Goal: Check status: Check status

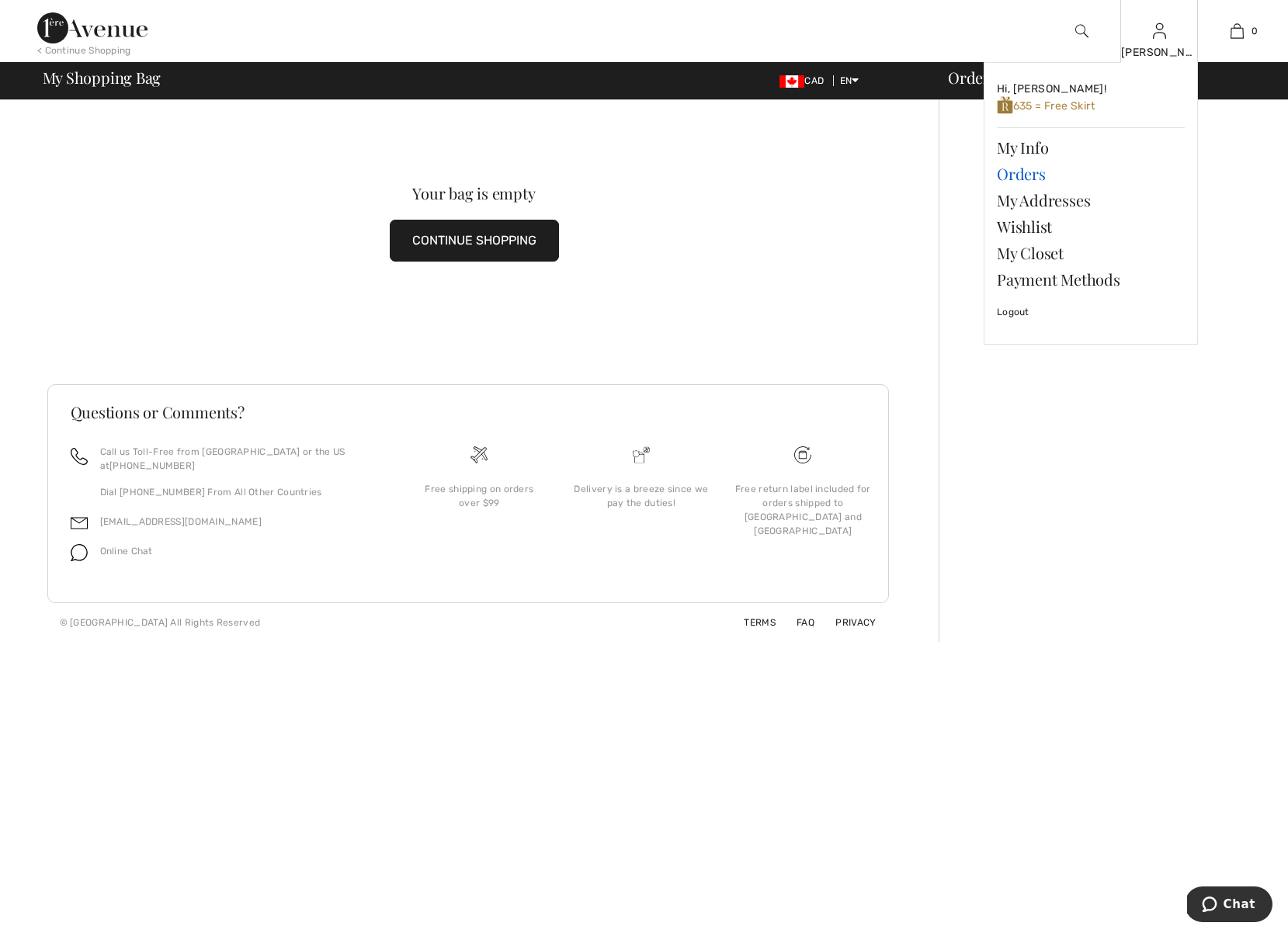
click at [1018, 173] on link "Orders" at bounding box center [1091, 174] width 188 height 27
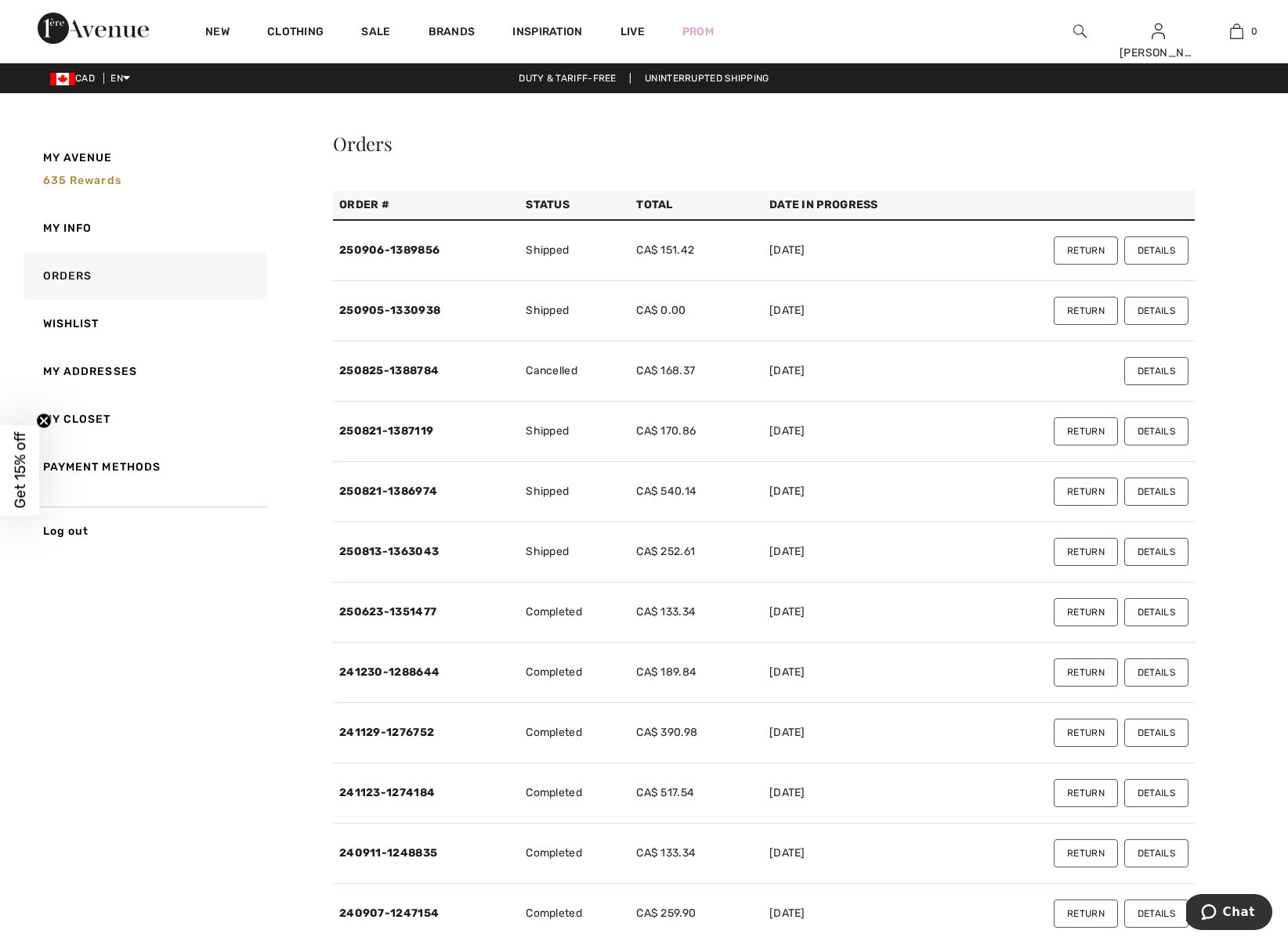
click at [1158, 251] on button "Details" at bounding box center [1156, 250] width 64 height 28
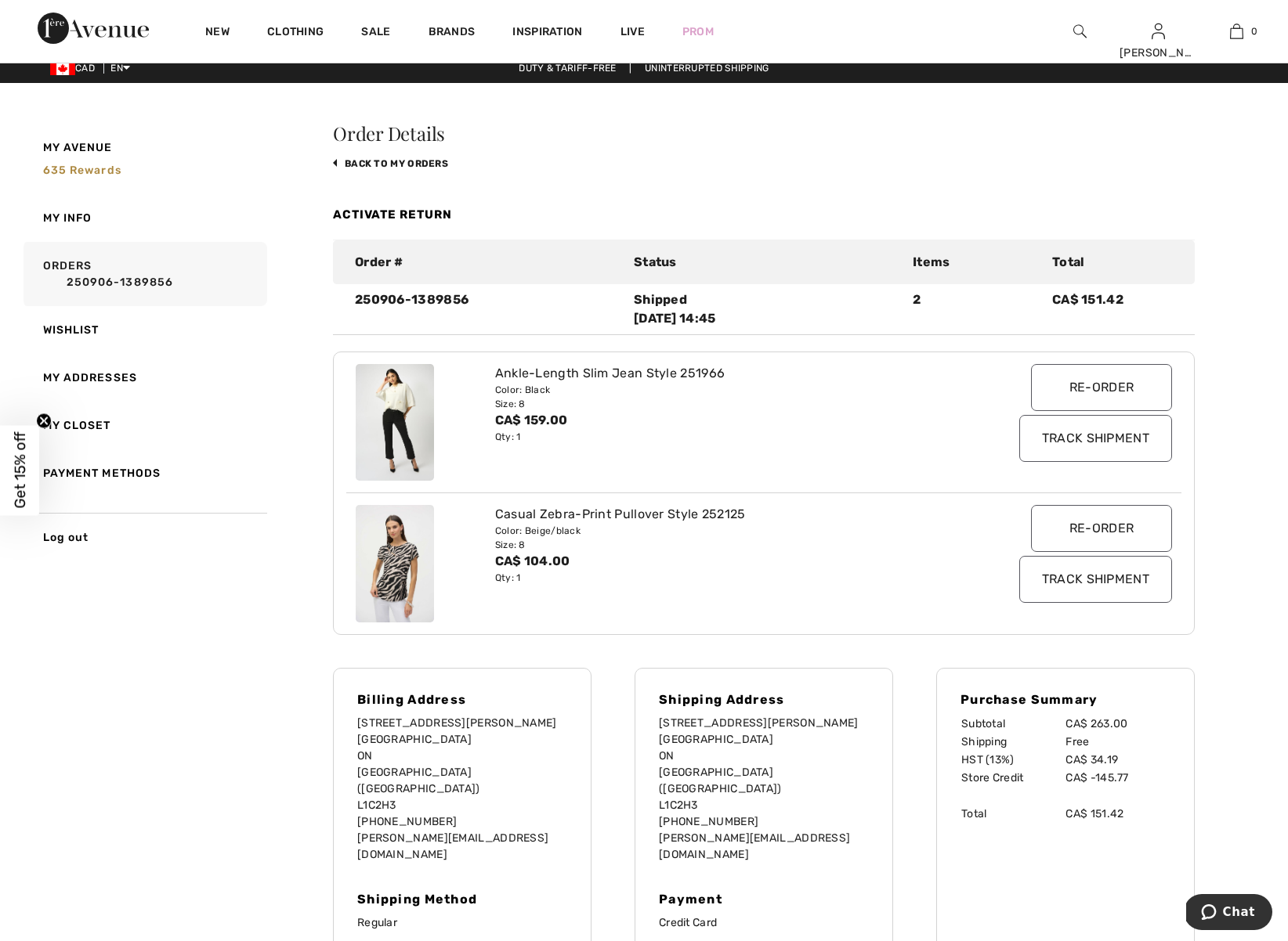
scroll to position [13, 0]
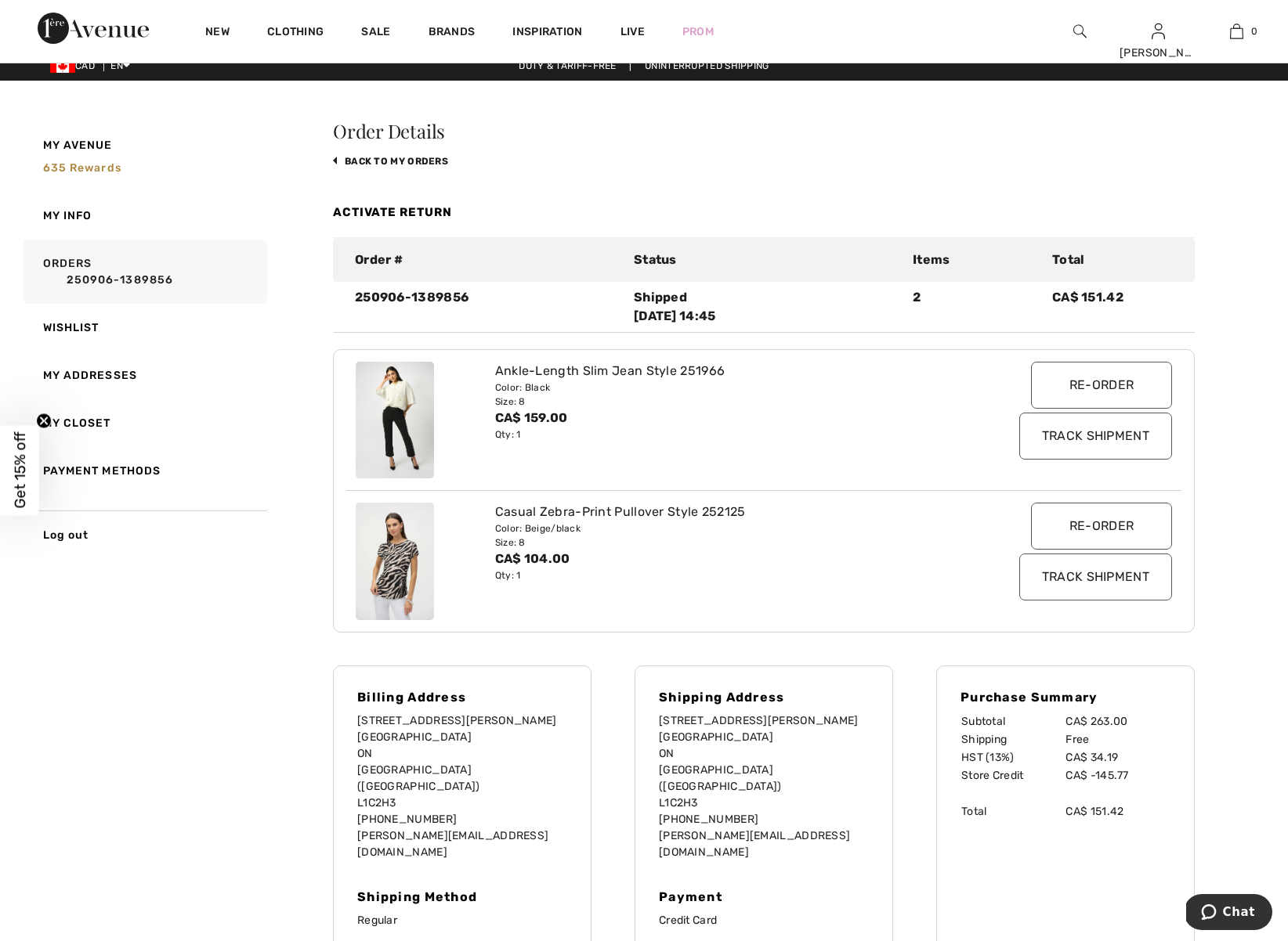
click at [1098, 448] on input "Track Shipment" at bounding box center [1096, 436] width 153 height 47
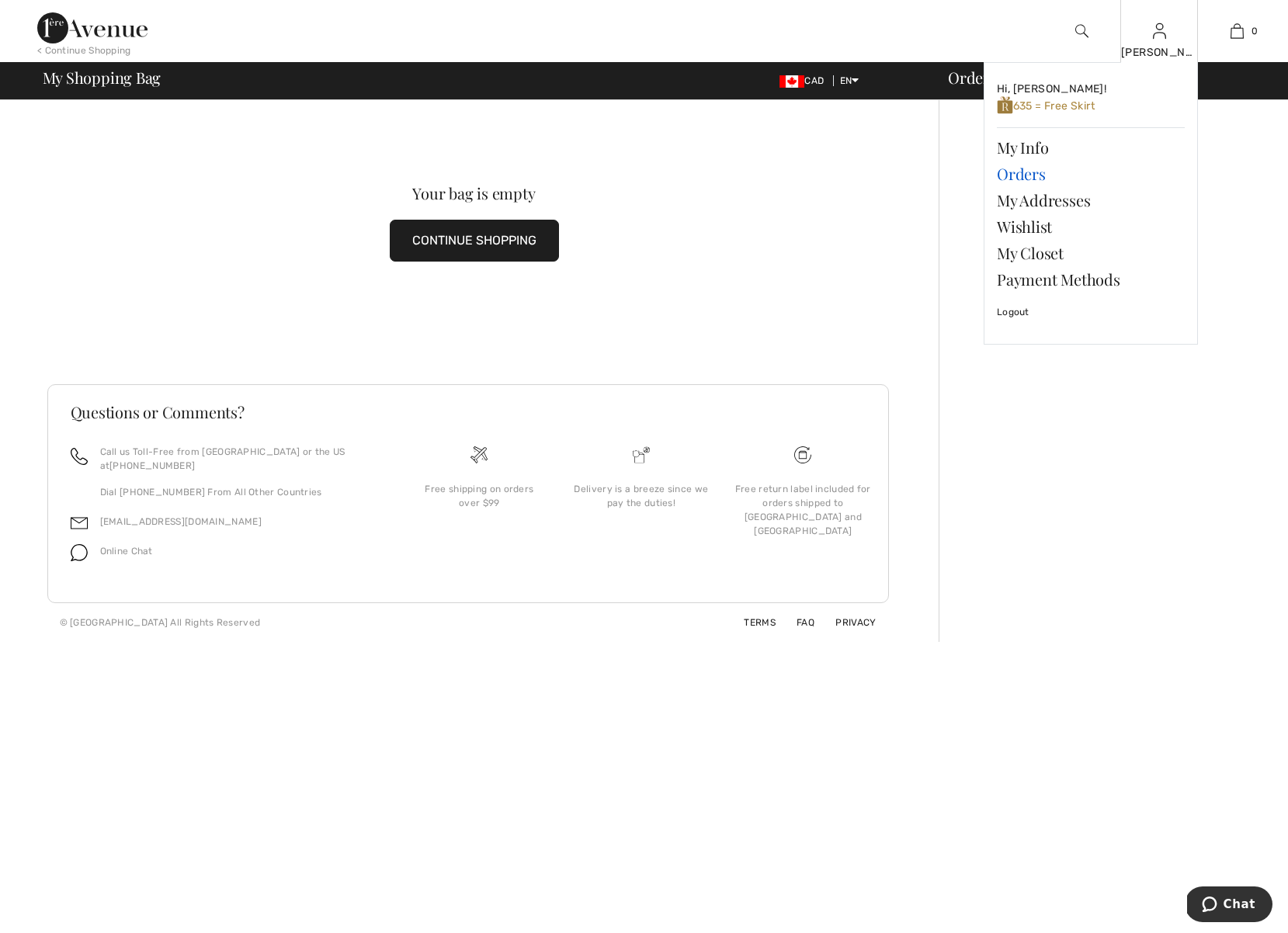
click at [1018, 175] on link "Orders" at bounding box center [1091, 174] width 188 height 27
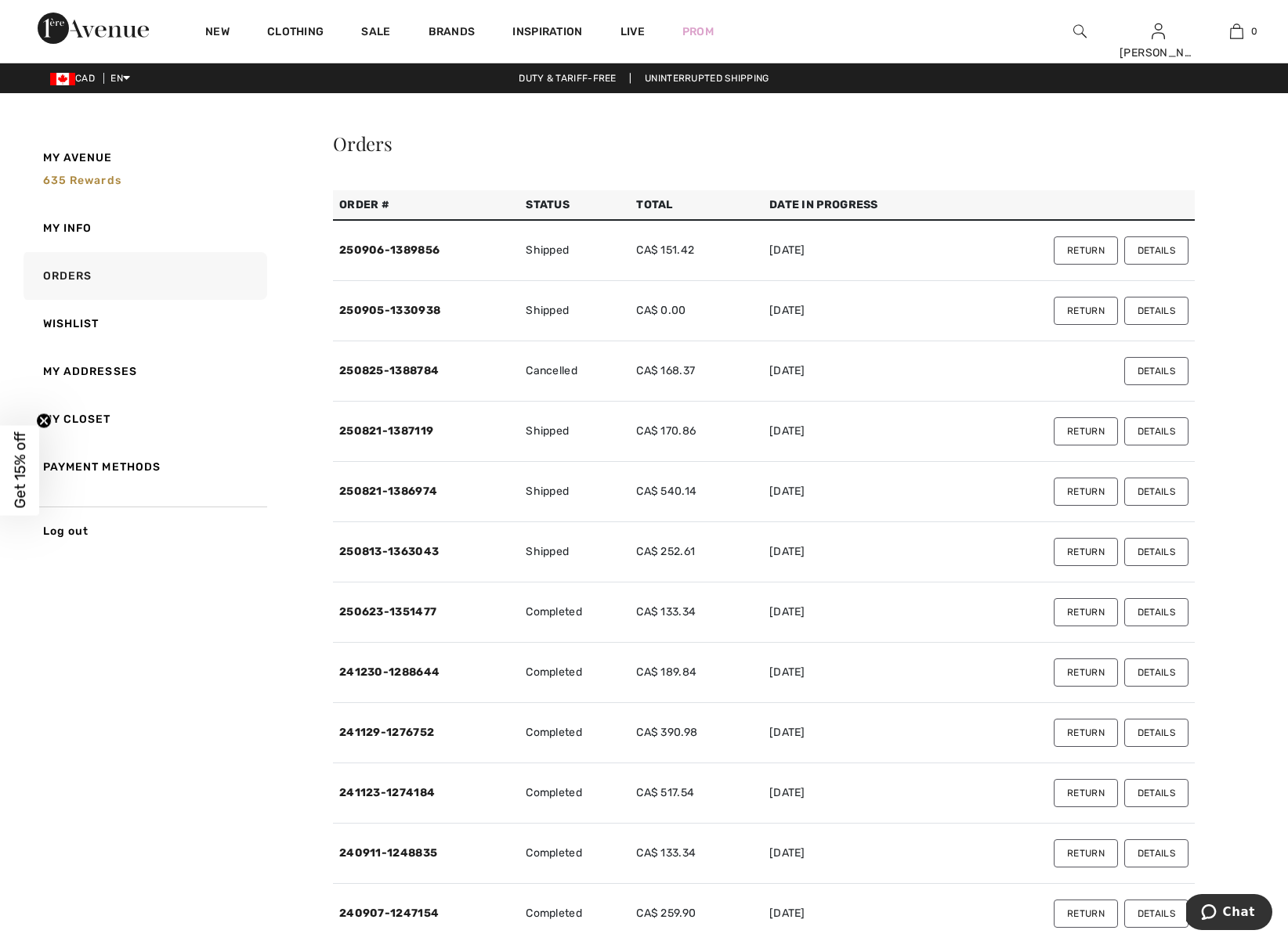
click at [1162, 313] on button "Details" at bounding box center [1156, 310] width 64 height 28
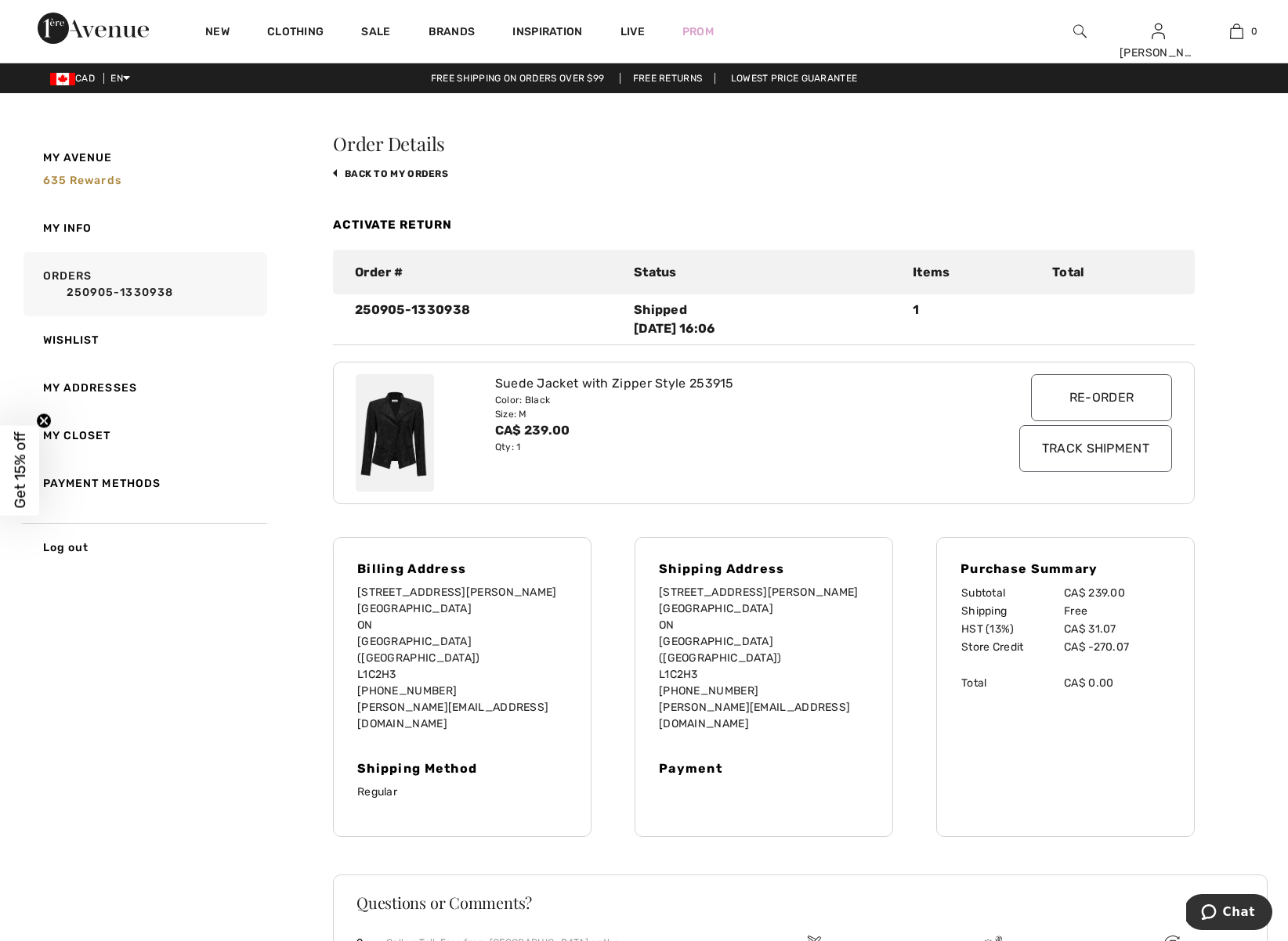
click at [1102, 447] on input "Track Shipment" at bounding box center [1096, 448] width 153 height 47
click at [388, 448] on img at bounding box center [394, 433] width 78 height 118
click at [404, 427] on img at bounding box center [394, 433] width 78 height 118
click at [541, 388] on div "Suede Jacket with Zipper Style 253915" at bounding box center [729, 383] width 469 height 18
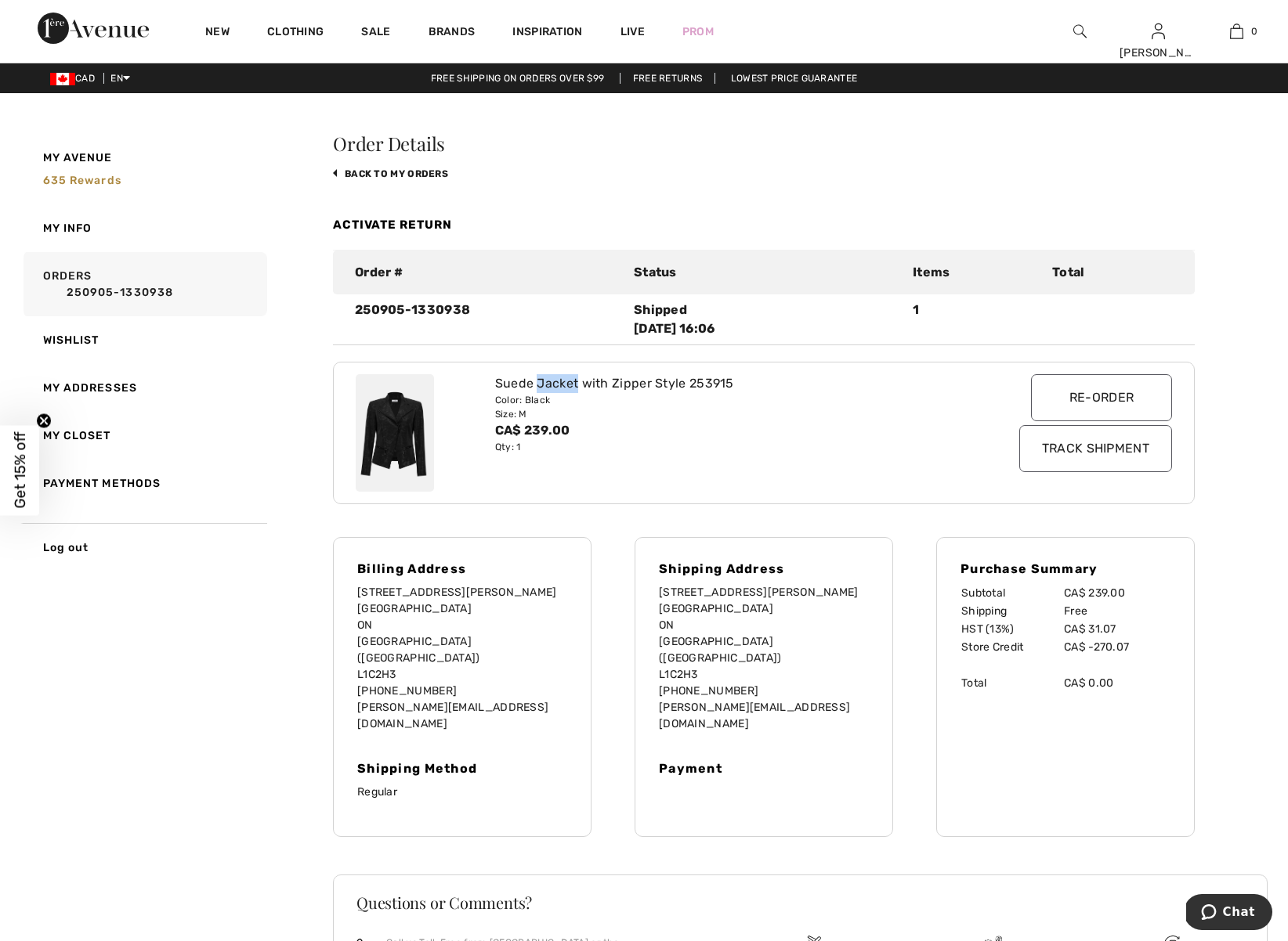
click at [541, 388] on div "Suede Jacket with Zipper Style 253915" at bounding box center [729, 383] width 469 height 18
click at [648, 417] on div "Size: M" at bounding box center [729, 413] width 469 height 14
drag, startPoint x: 736, startPoint y: 379, endPoint x: 680, endPoint y: 381, distance: 56.0
click at [681, 381] on div "Suede Jacket with Zipper Style 253915" at bounding box center [729, 383] width 469 height 18
copy div "253915"
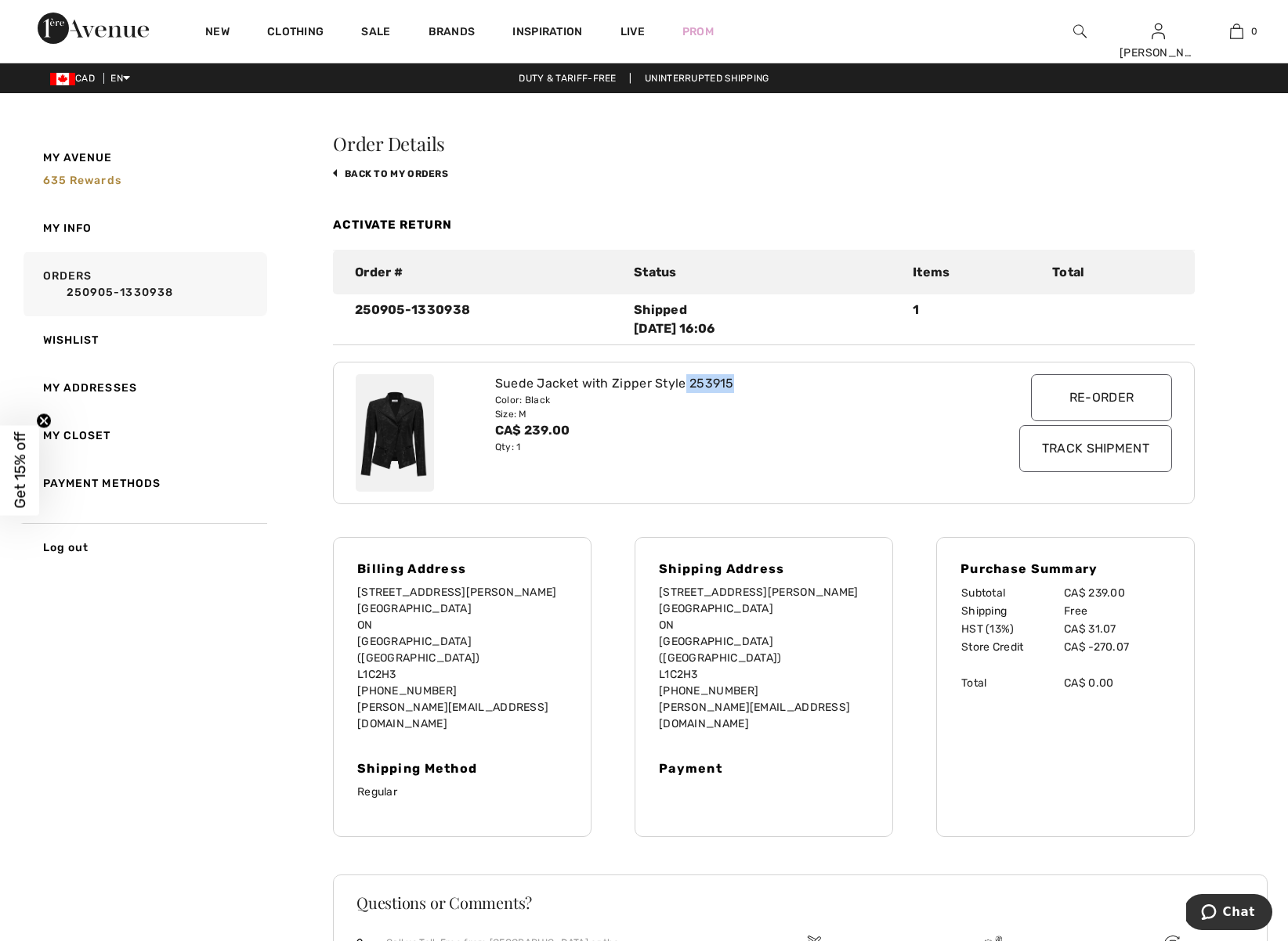
click at [1077, 31] on img at bounding box center [1079, 31] width 14 height 18
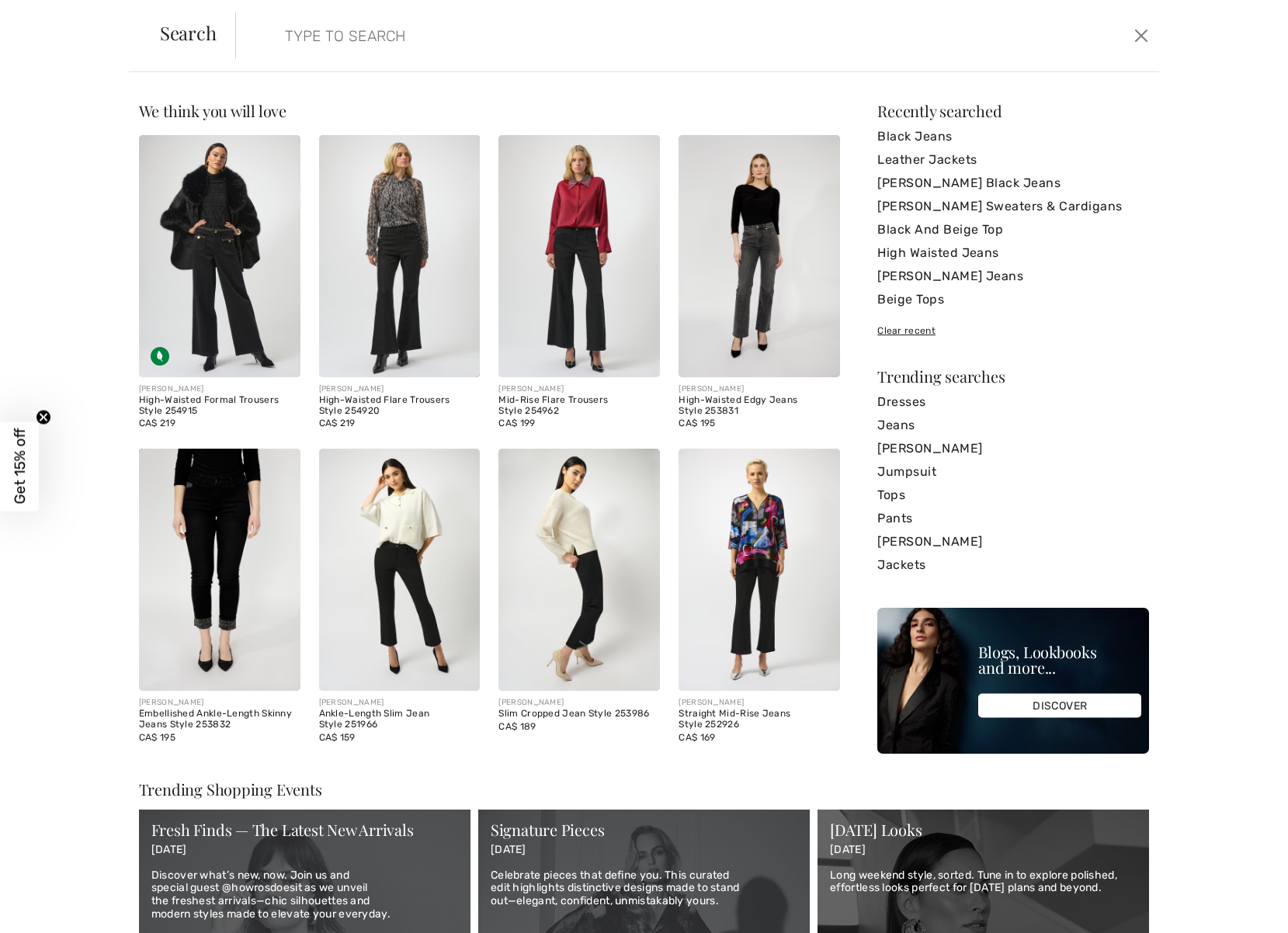
click at [326, 34] on input "search" at bounding box center [594, 35] width 642 height 47
type input "v"
paste input "253915"
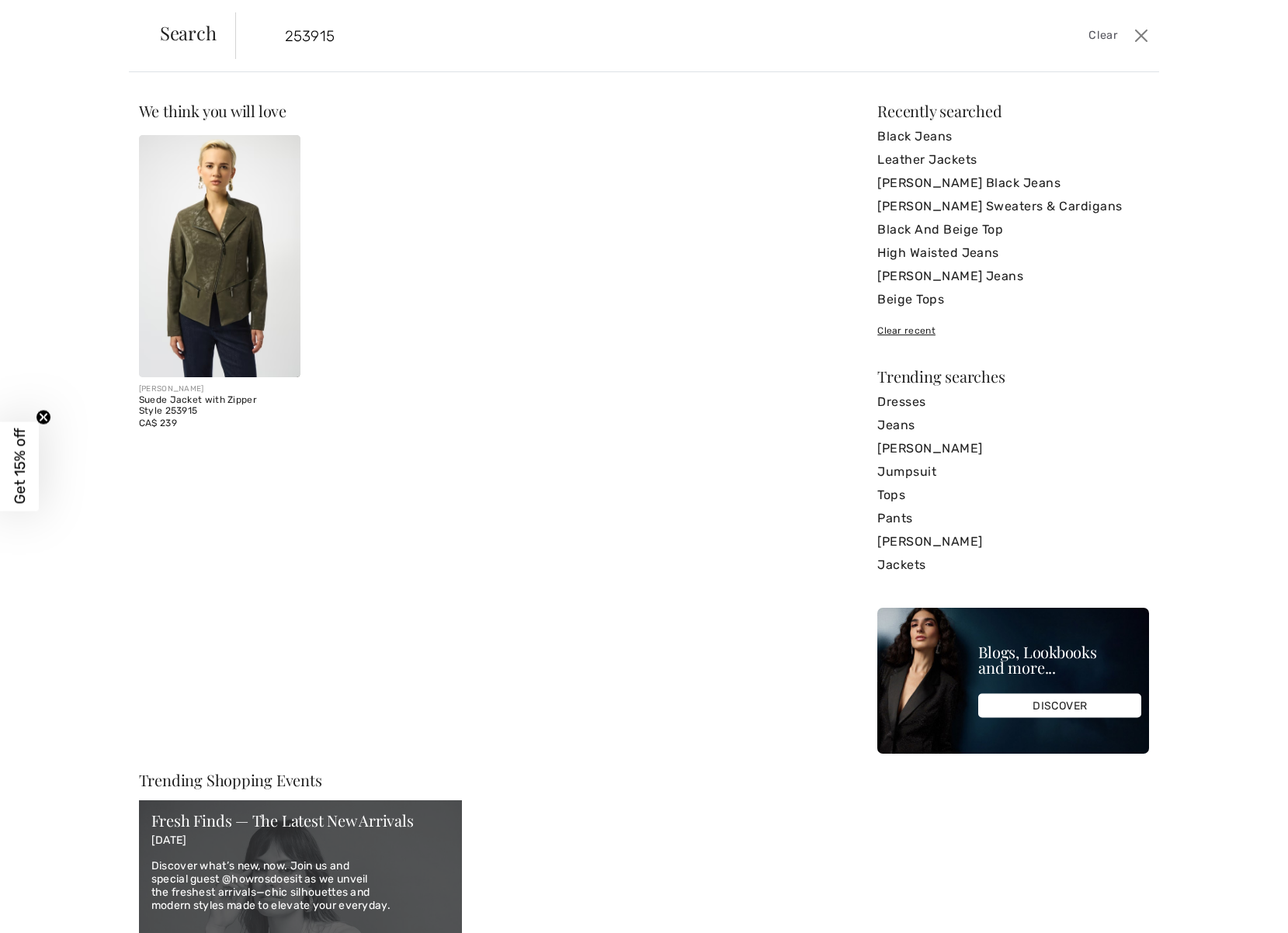
type input "253915"
click at [219, 329] on img at bounding box center [219, 256] width 162 height 242
click at [225, 293] on img at bounding box center [219, 256] width 162 height 242
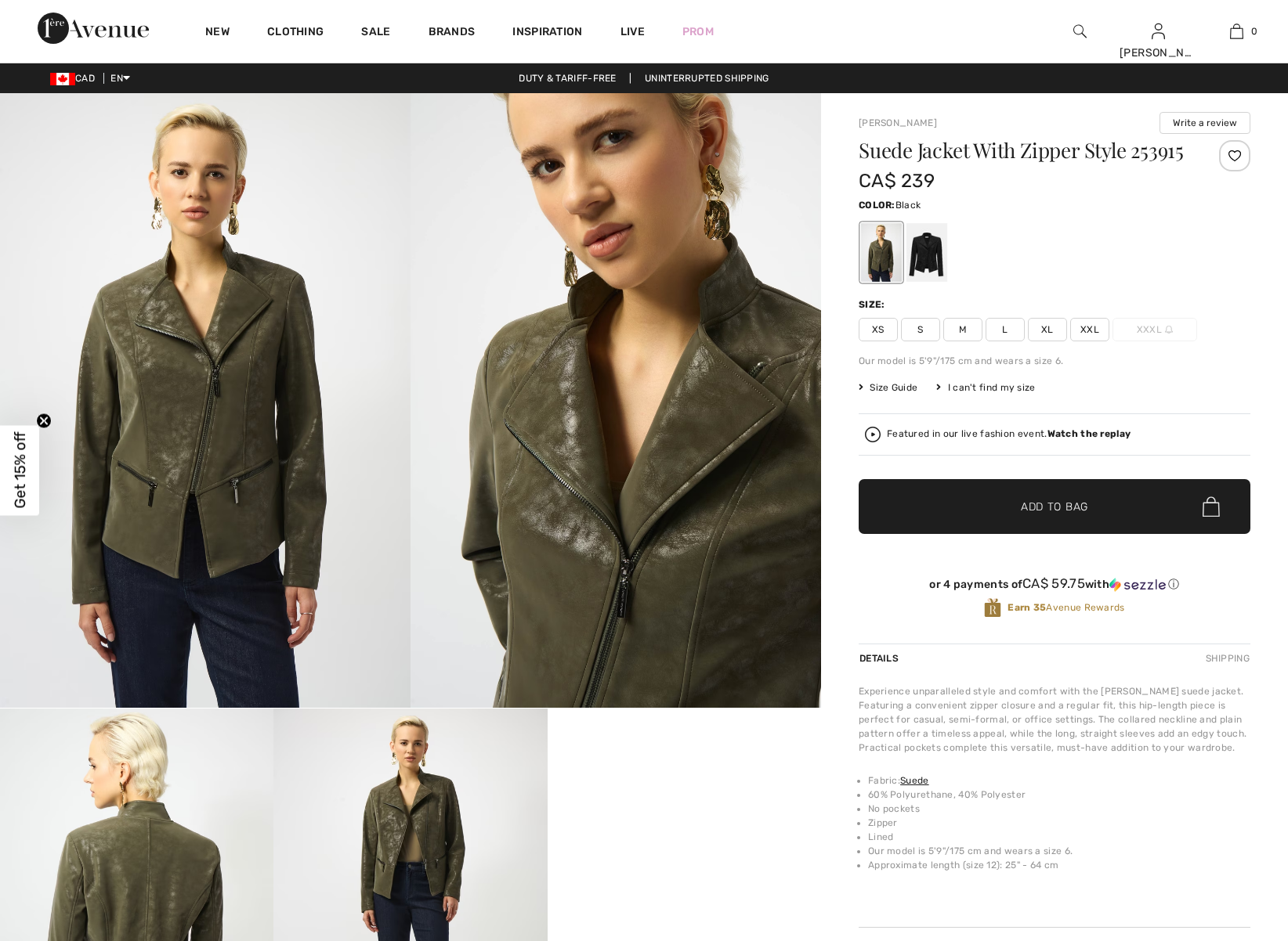
click at [936, 278] on div at bounding box center [927, 252] width 41 height 59
